Goal: Task Accomplishment & Management: Manage account settings

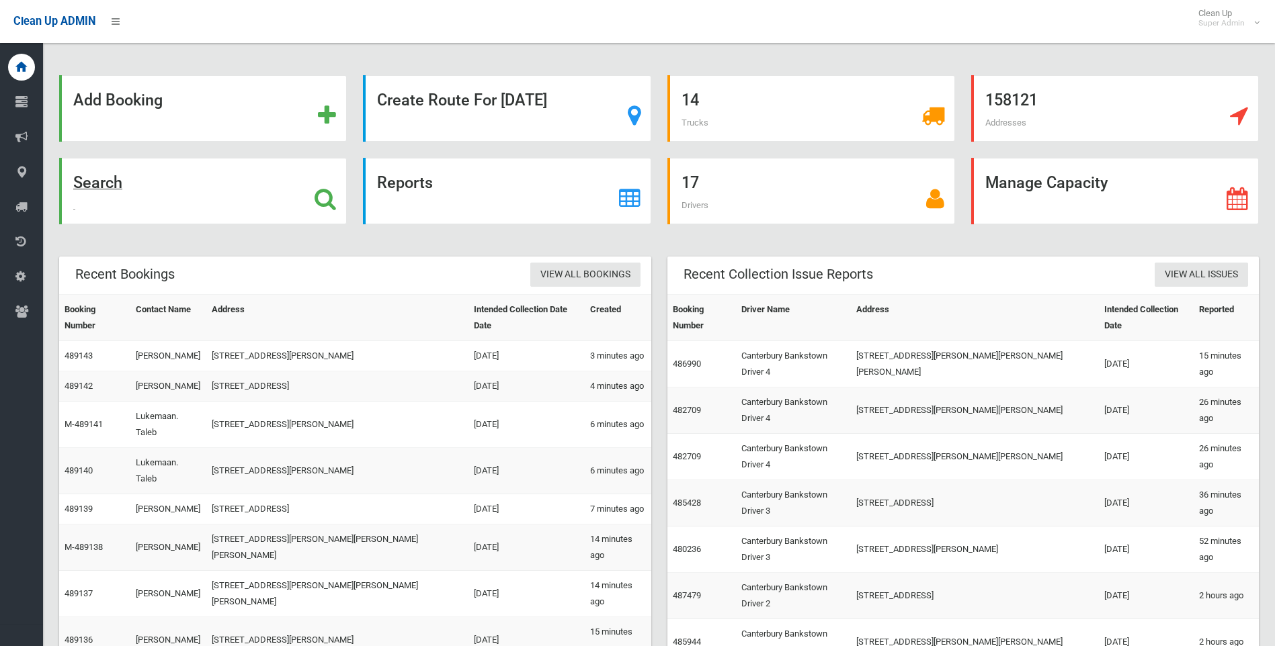
click at [116, 175] on strong "Search" at bounding box center [97, 182] width 49 height 19
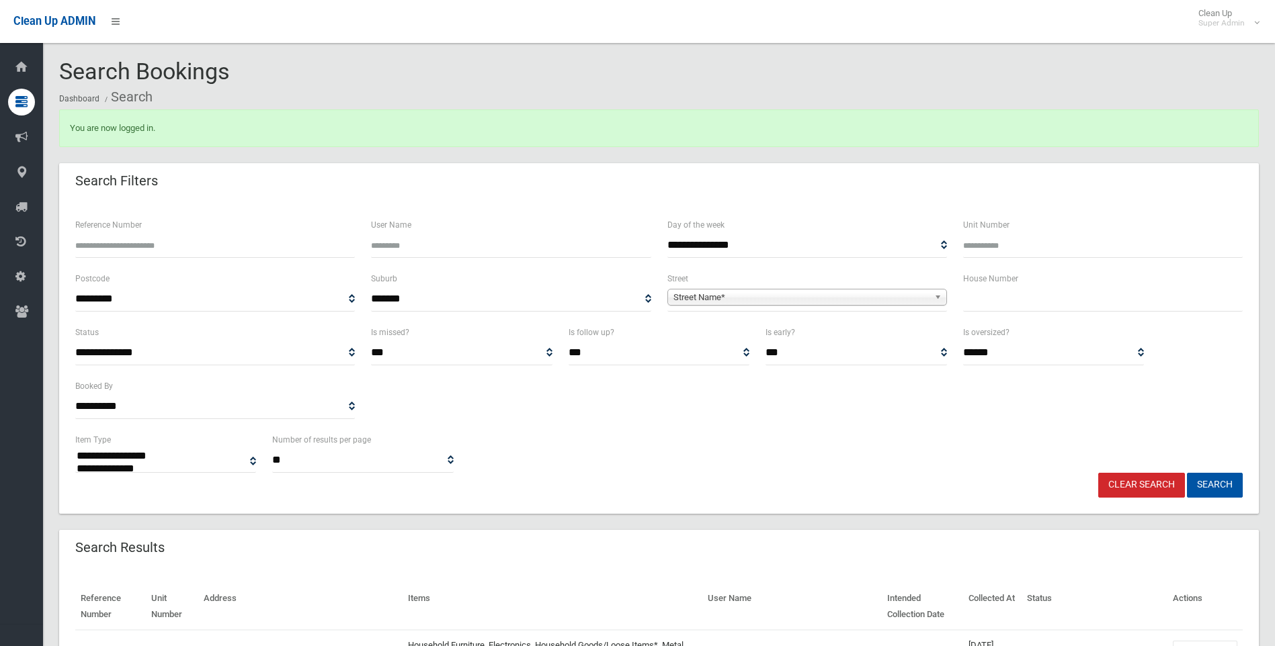
select select
click at [906, 298] on span "Street Name*" at bounding box center [800, 298] width 255 height 16
click at [113, 251] on input "Reference Number" at bounding box center [215, 245] width 280 height 25
paste input "******"
type input "******"
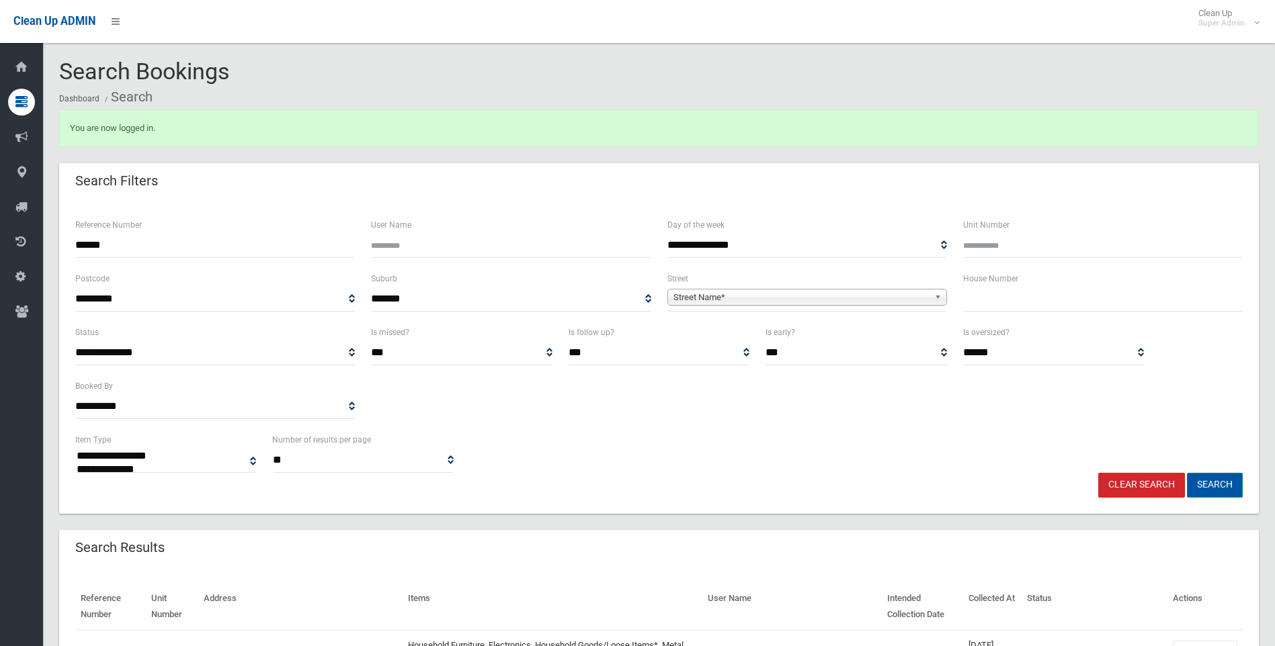
click at [1228, 483] on button "Search" at bounding box center [1215, 485] width 56 height 25
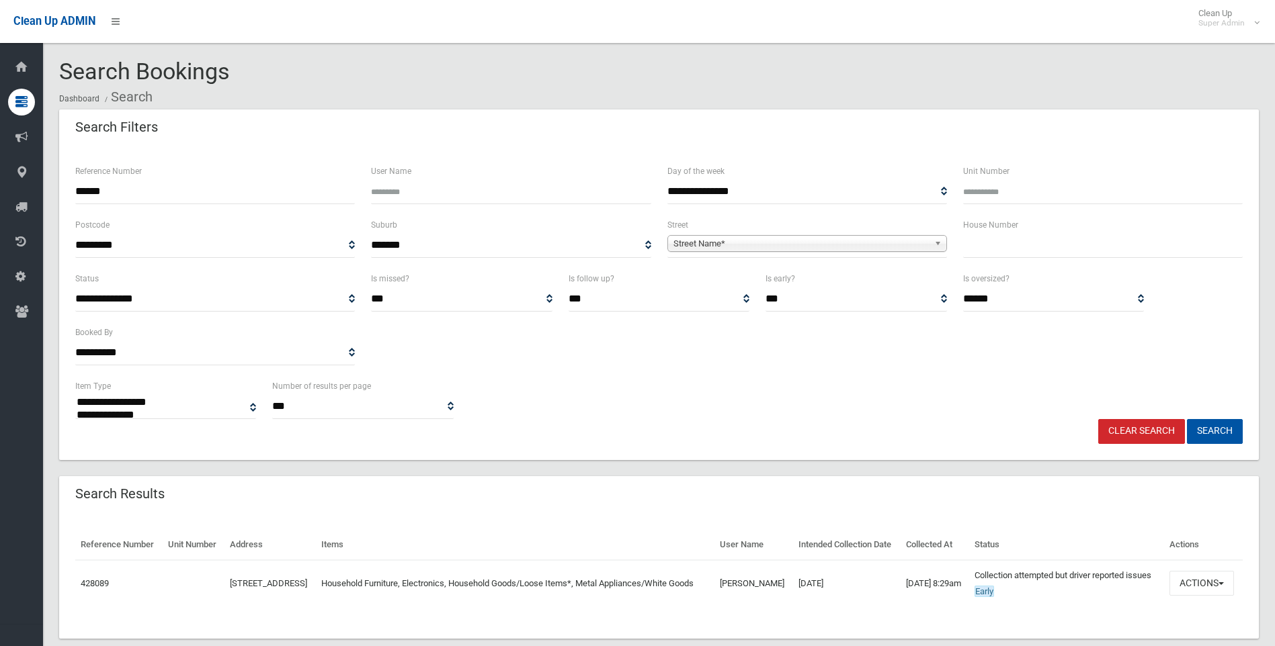
select select
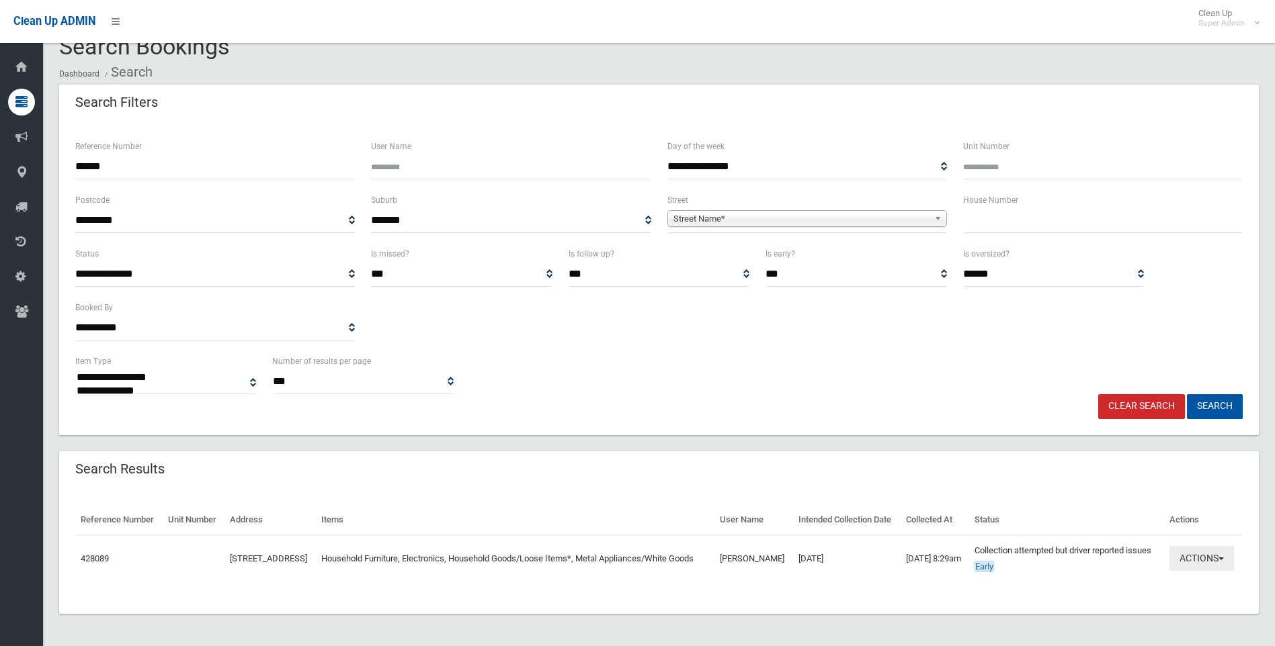
click at [1212, 553] on button "Actions" at bounding box center [1201, 558] width 65 height 25
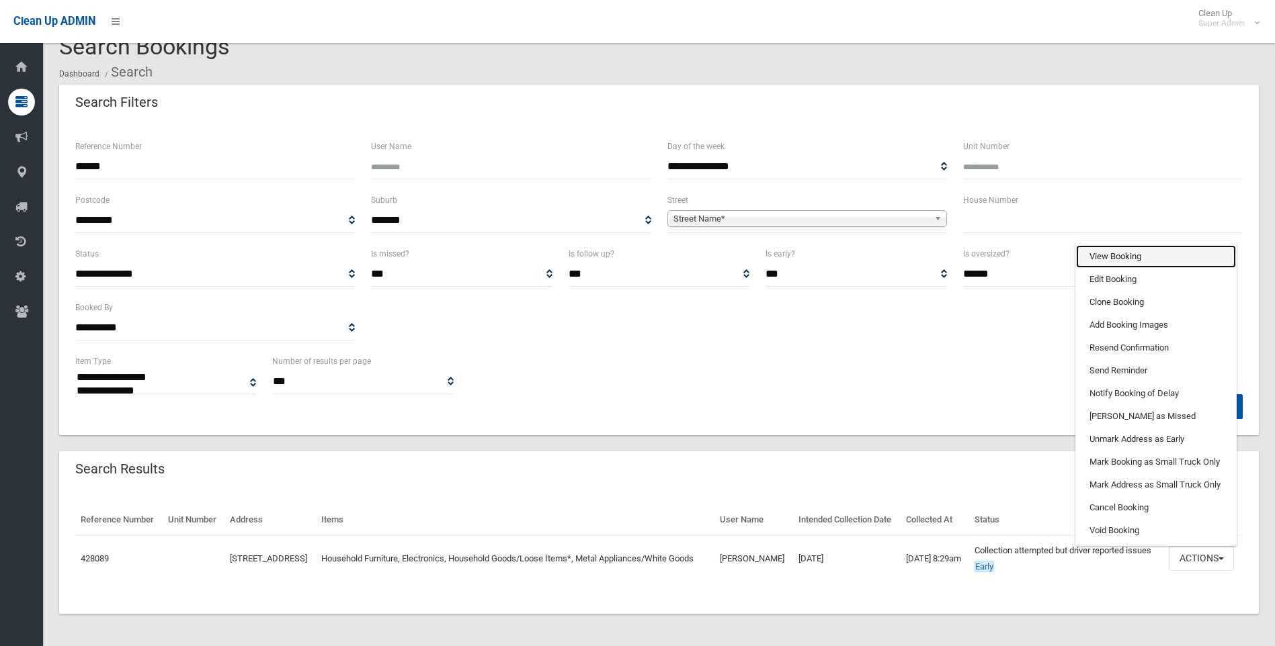
click at [1142, 245] on link "View Booking" at bounding box center [1156, 256] width 160 height 23
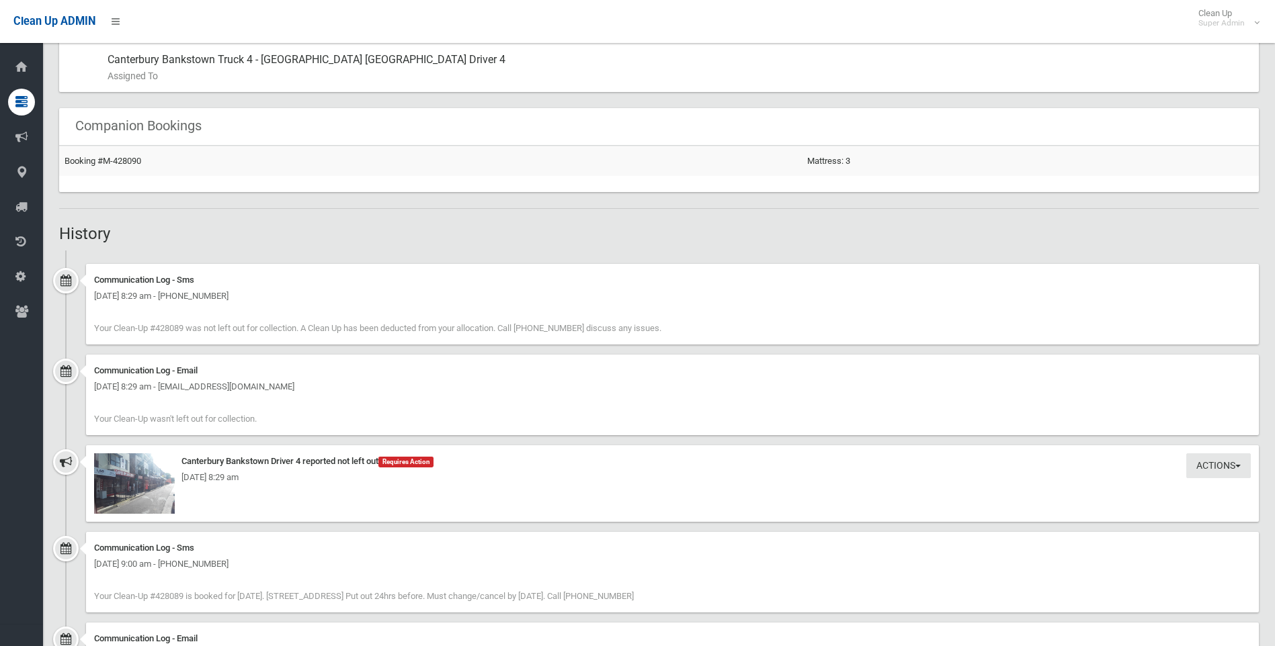
scroll to position [1008, 0]
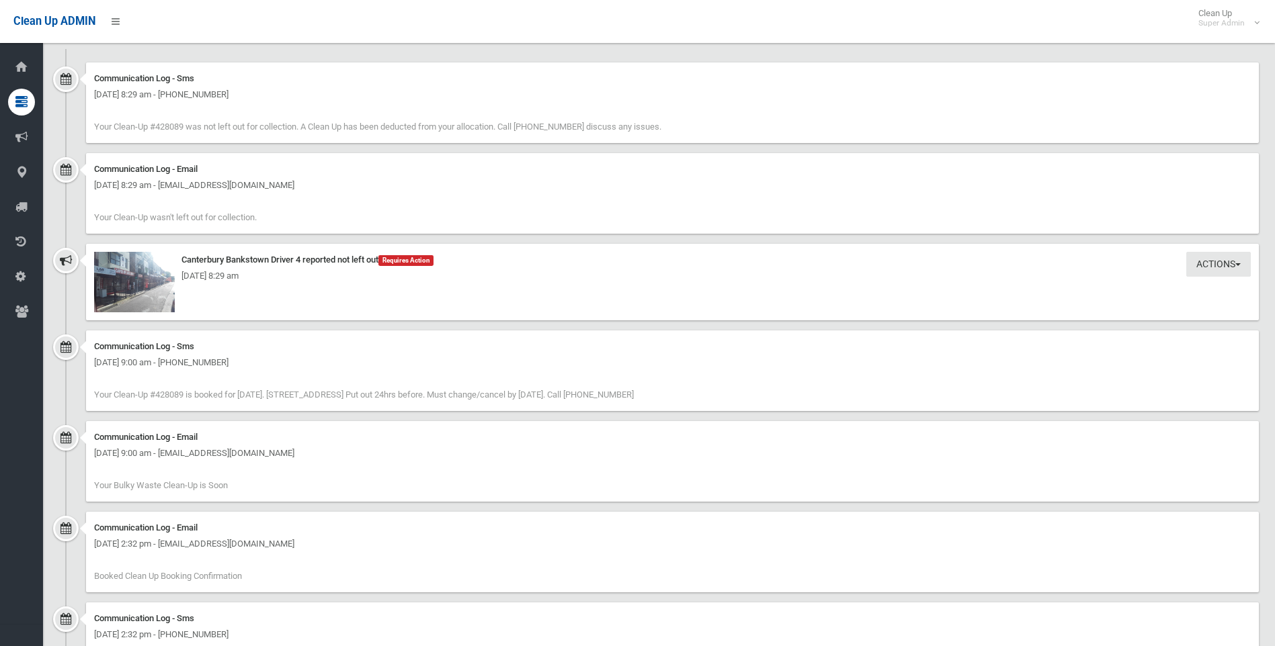
click at [134, 284] on div "[DATE] 8:29 am" at bounding box center [672, 276] width 1157 height 16
click at [134, 287] on img at bounding box center [134, 282] width 81 height 60
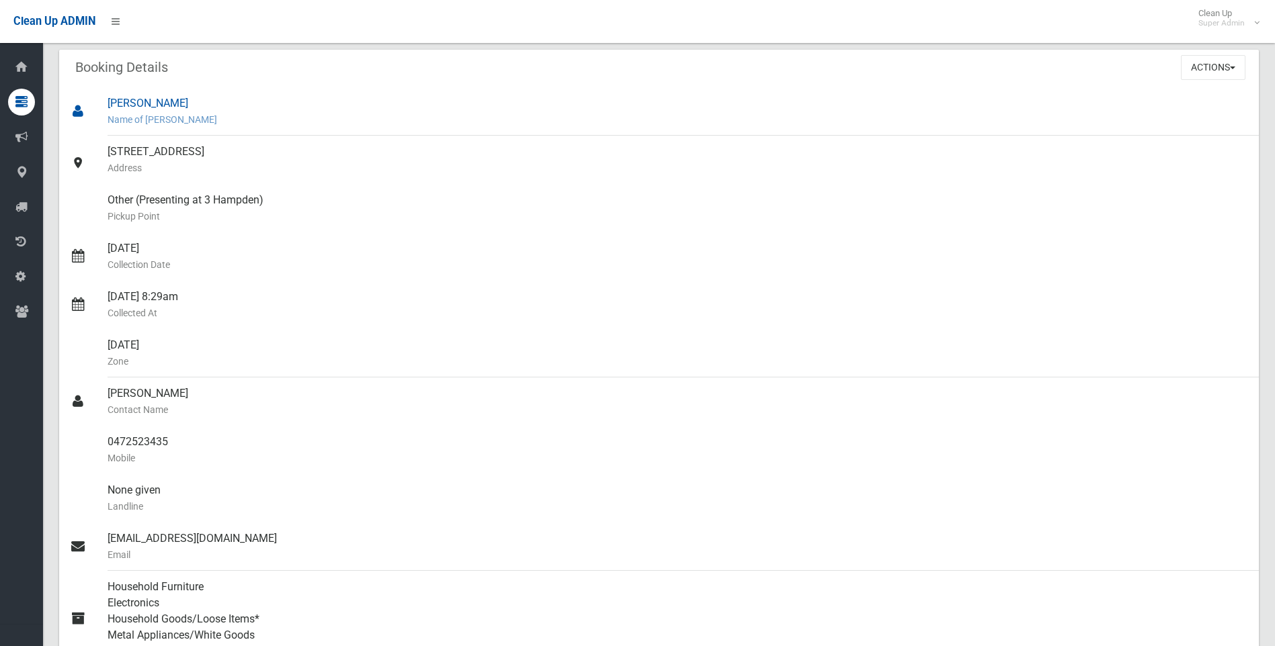
scroll to position [0, 0]
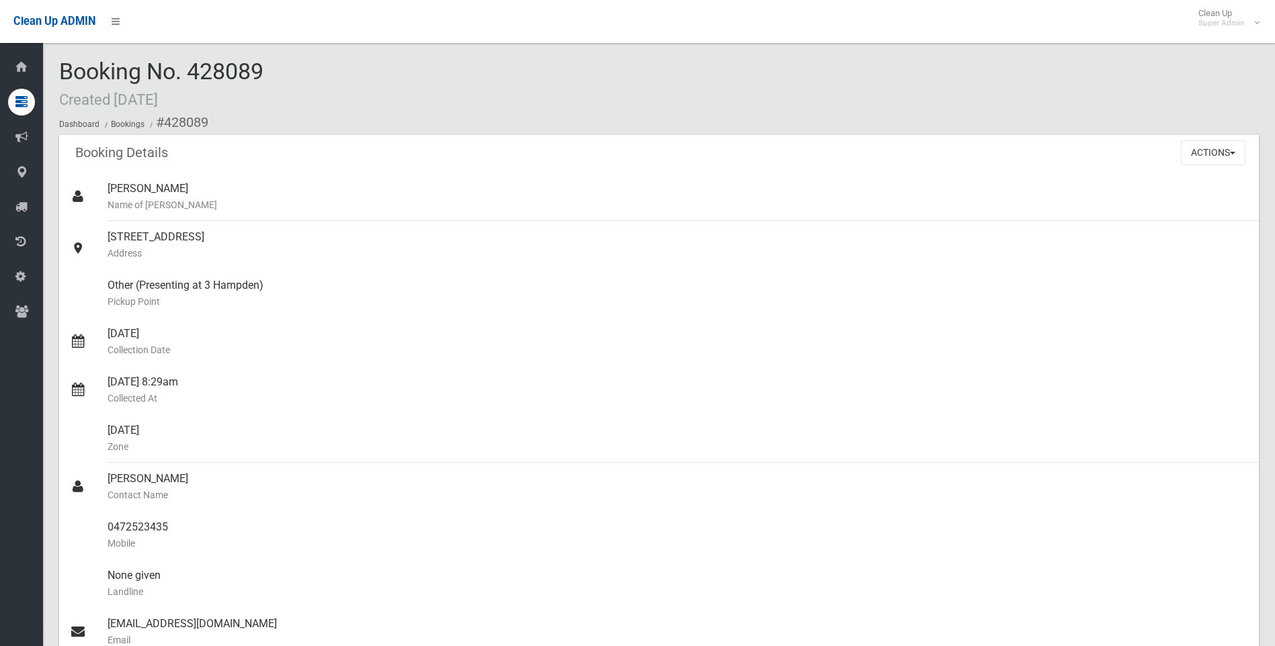
click at [1249, 149] on div "Actions View Booking Edit Booking Clone Booking Add Booking Images Resend Confi…" at bounding box center [1220, 152] width 78 height 35
click at [1235, 154] on span "button" at bounding box center [1232, 153] width 5 height 3
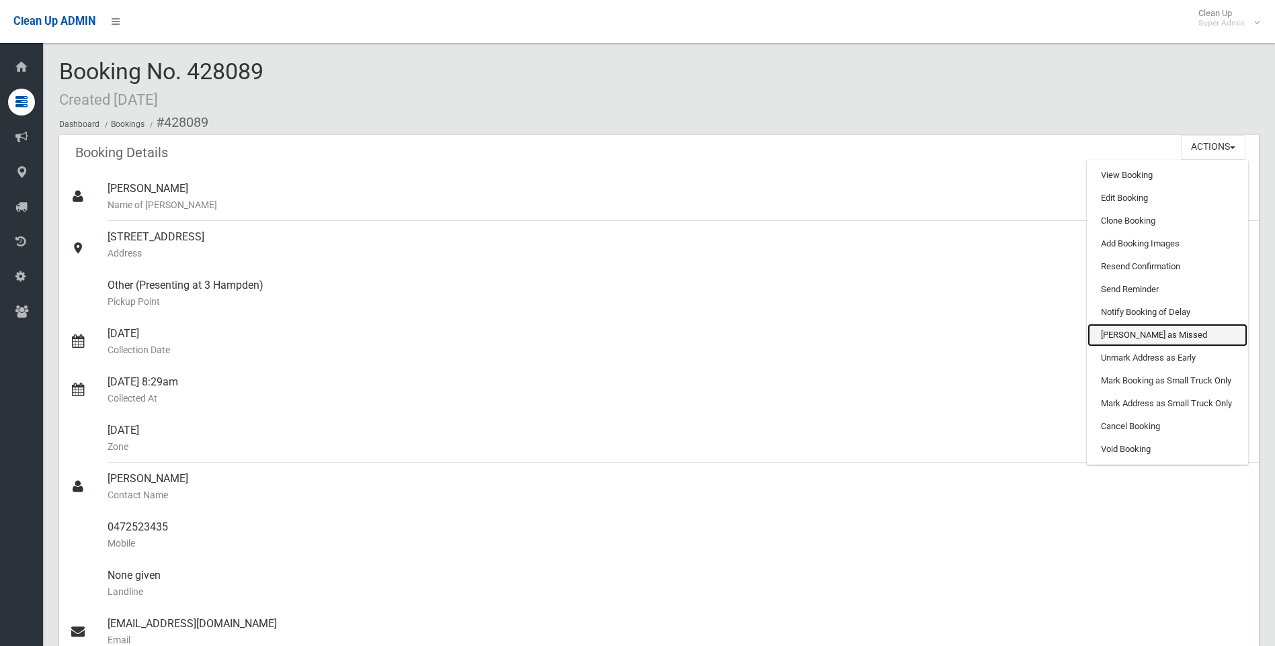
click at [1131, 333] on link "[PERSON_NAME] as Missed" at bounding box center [1167, 335] width 160 height 23
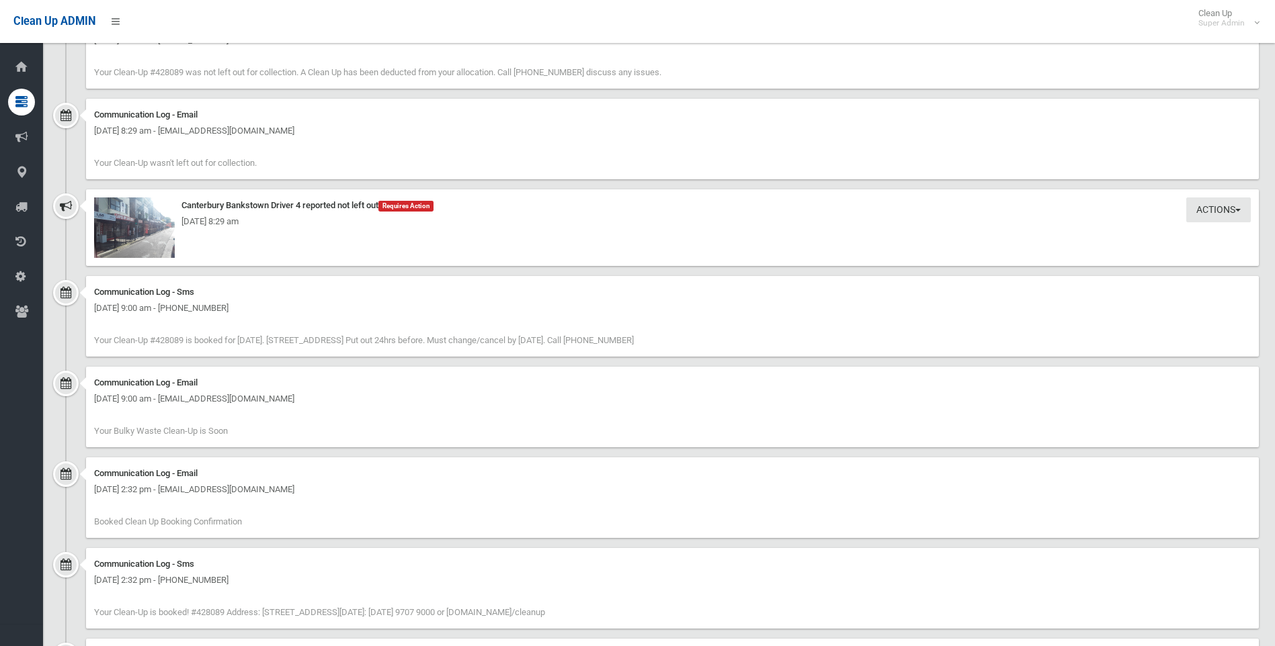
scroll to position [1170, 0]
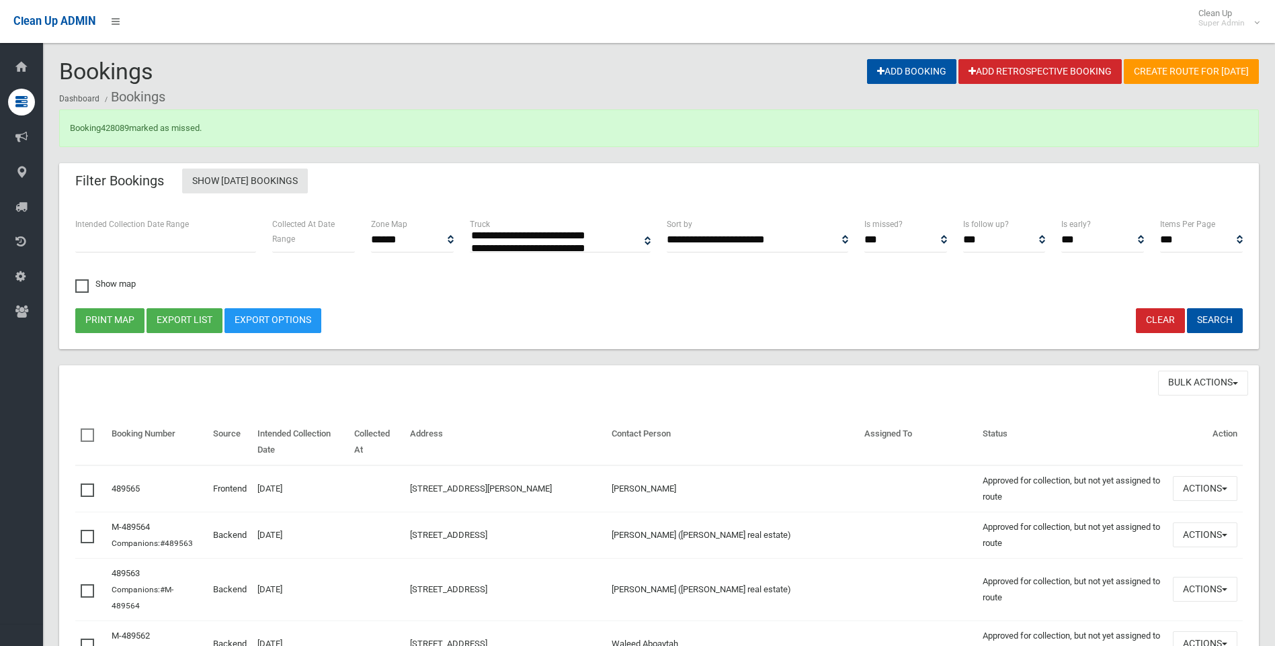
select select
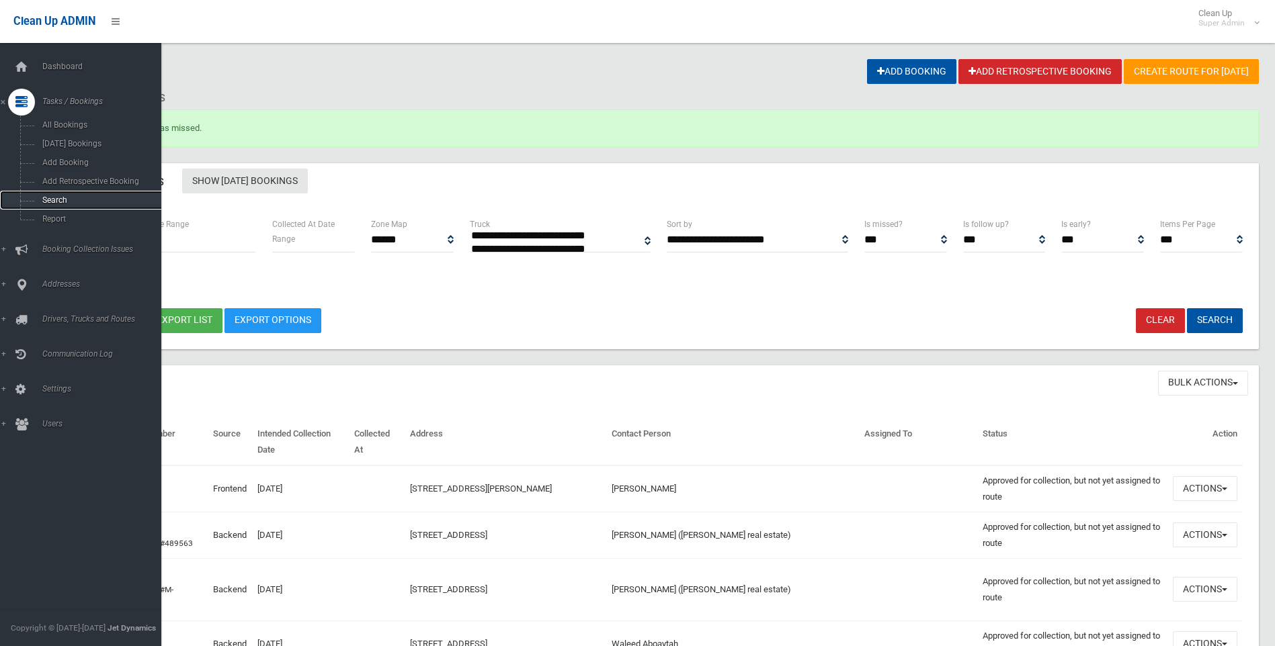
click at [56, 196] on span "Search" at bounding box center [99, 200] width 122 height 9
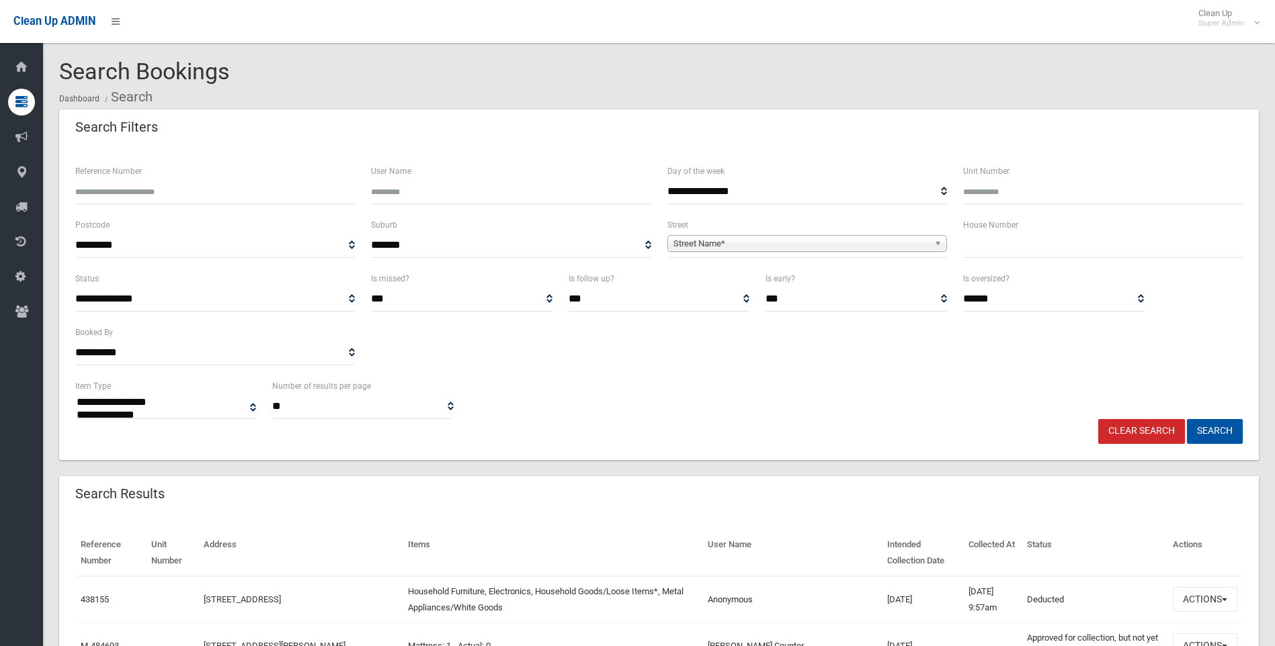
select select
type input "******"
click at [1214, 423] on button "Search" at bounding box center [1215, 431] width 56 height 25
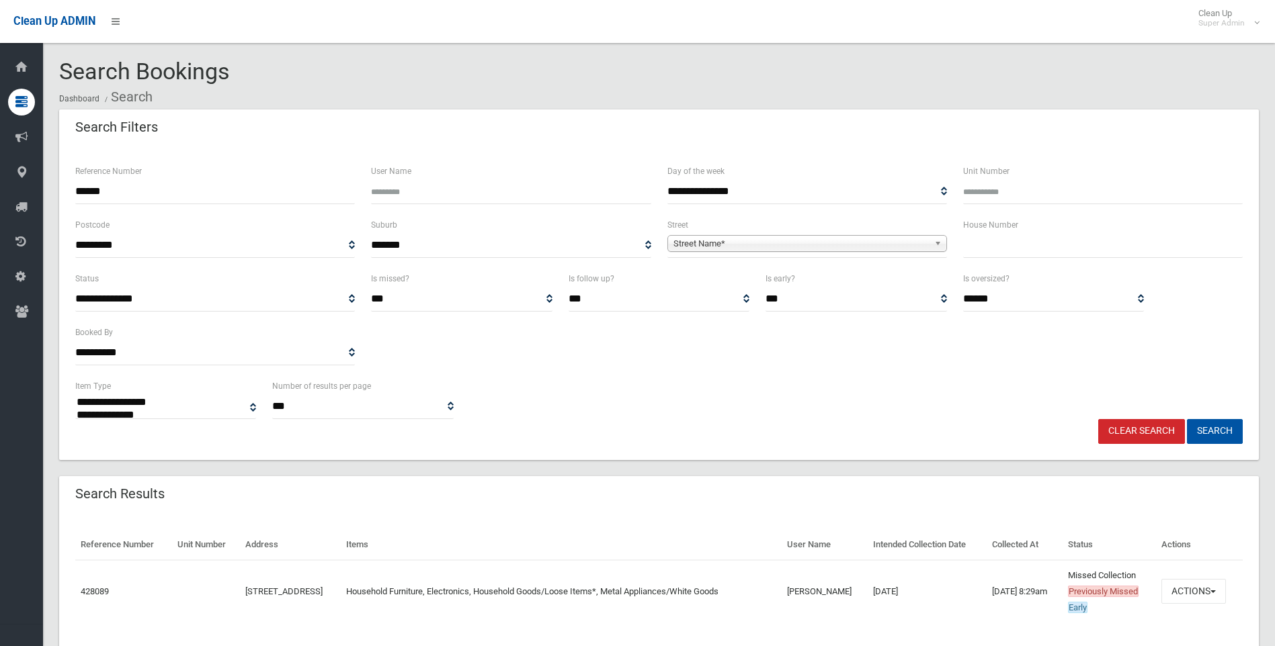
select select
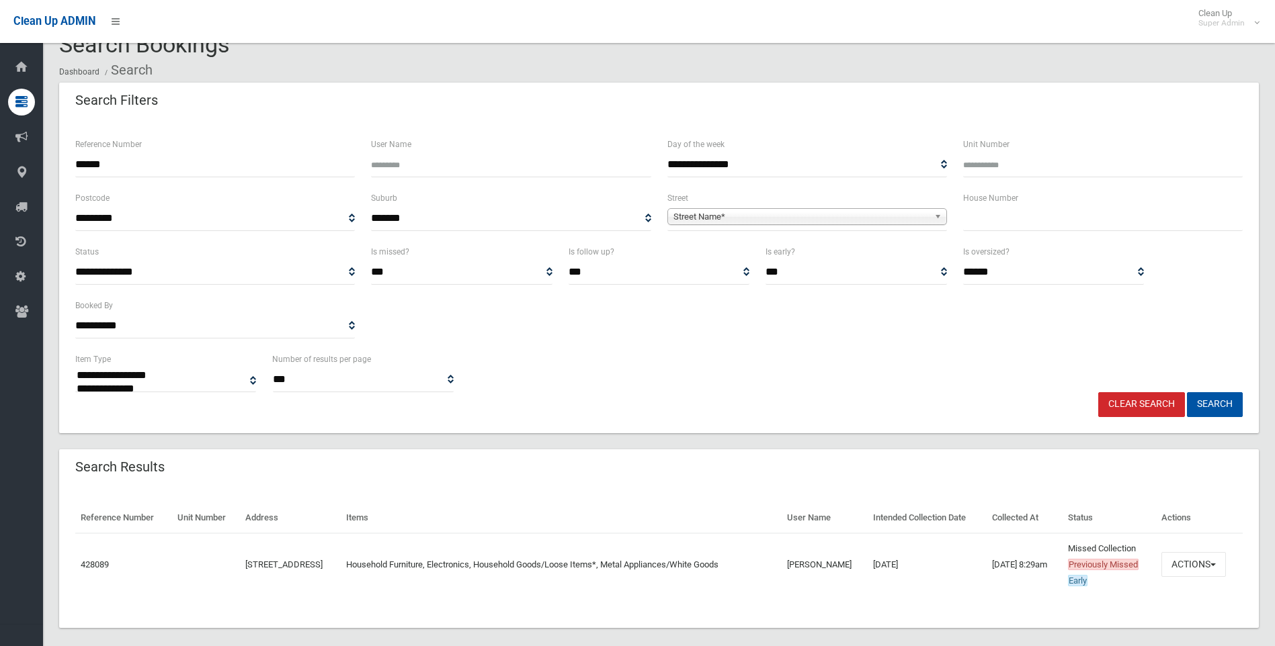
scroll to position [41, 0]
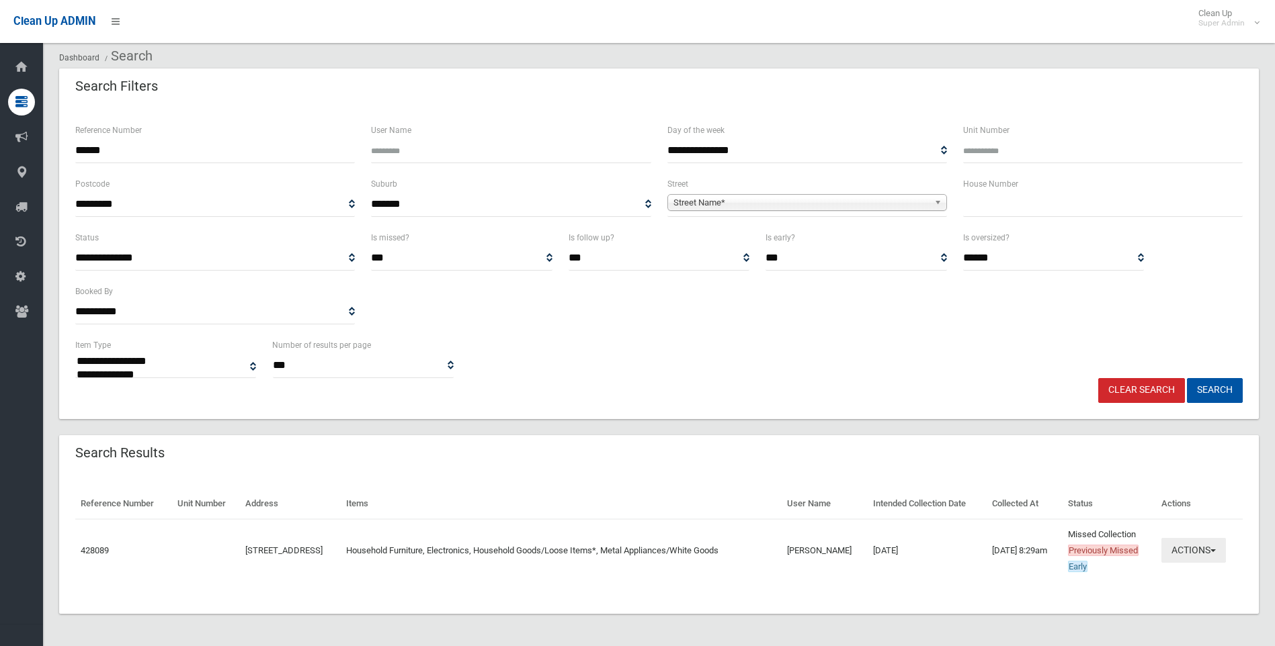
click at [1219, 556] on button "Actions" at bounding box center [1193, 550] width 65 height 25
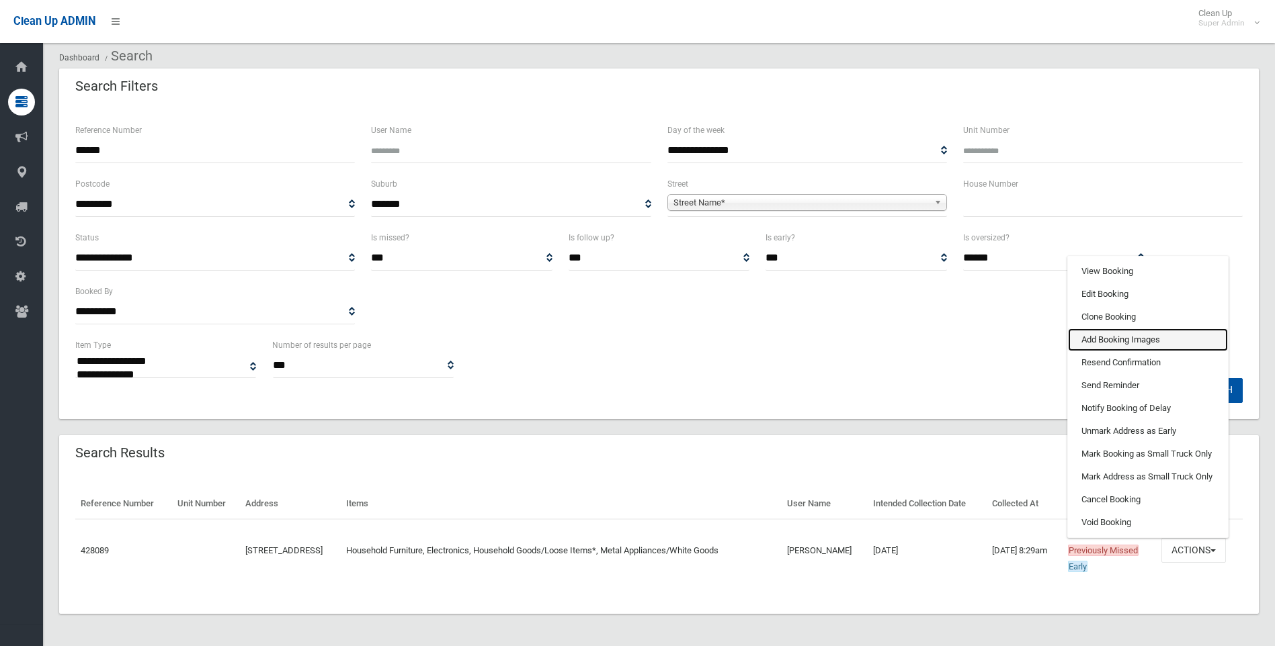
click at [1127, 342] on link "Add Booking Images" at bounding box center [1148, 340] width 160 height 23
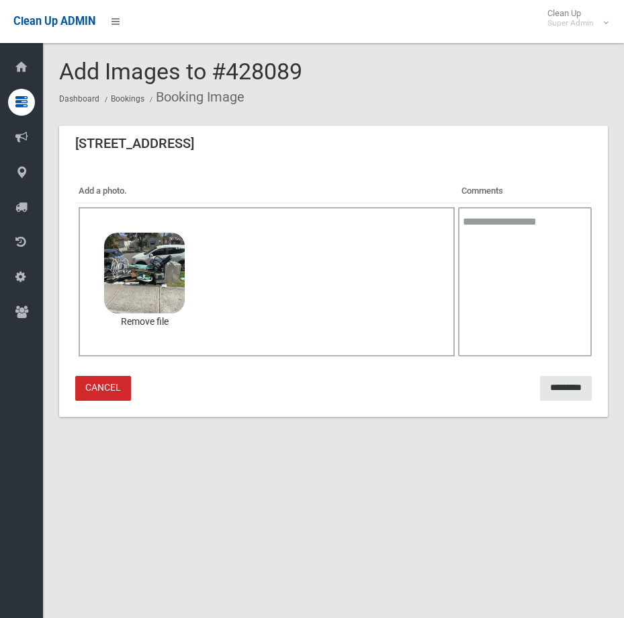
click at [516, 302] on textarea at bounding box center [525, 281] width 134 height 149
type textarea "**********"
click at [304, 399] on div "**********" at bounding box center [333, 289] width 549 height 253
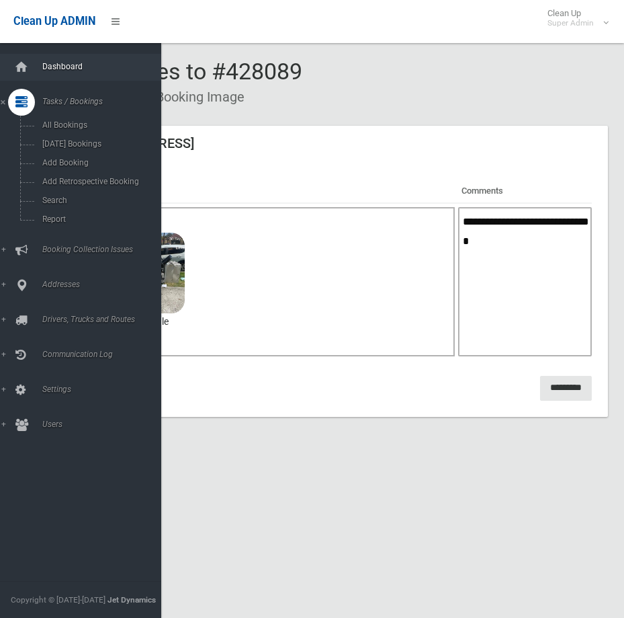
click at [70, 61] on link "Dashboard" at bounding box center [85, 67] width 171 height 27
